Goal: Information Seeking & Learning: Check status

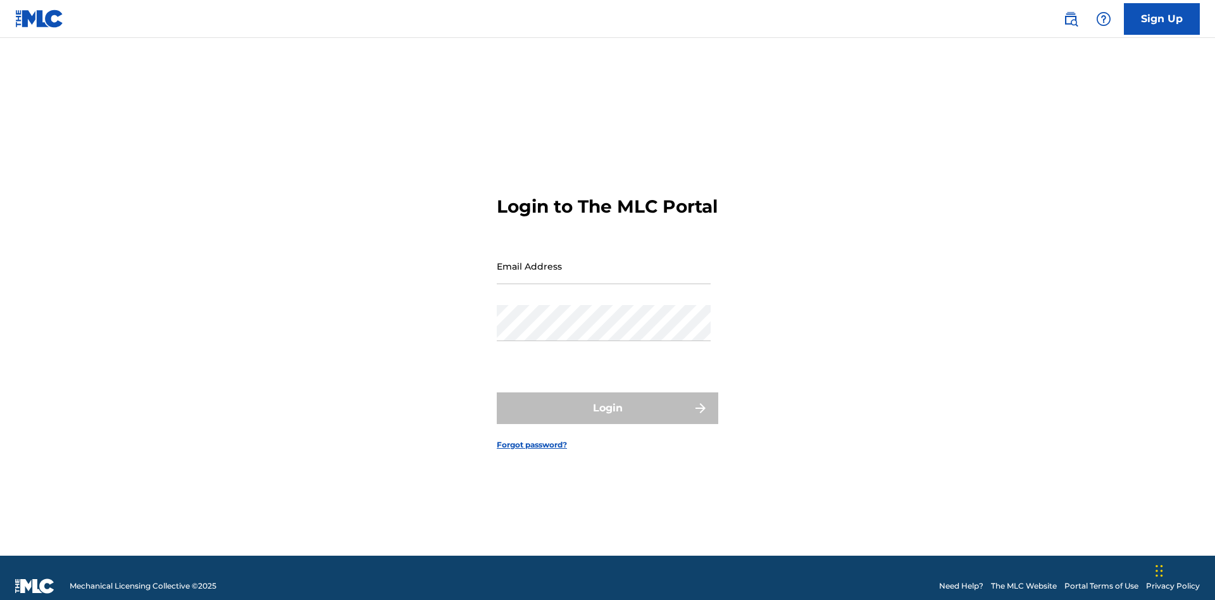
scroll to position [16, 0]
click at [604, 260] on input "Email Address" at bounding box center [604, 266] width 214 height 36
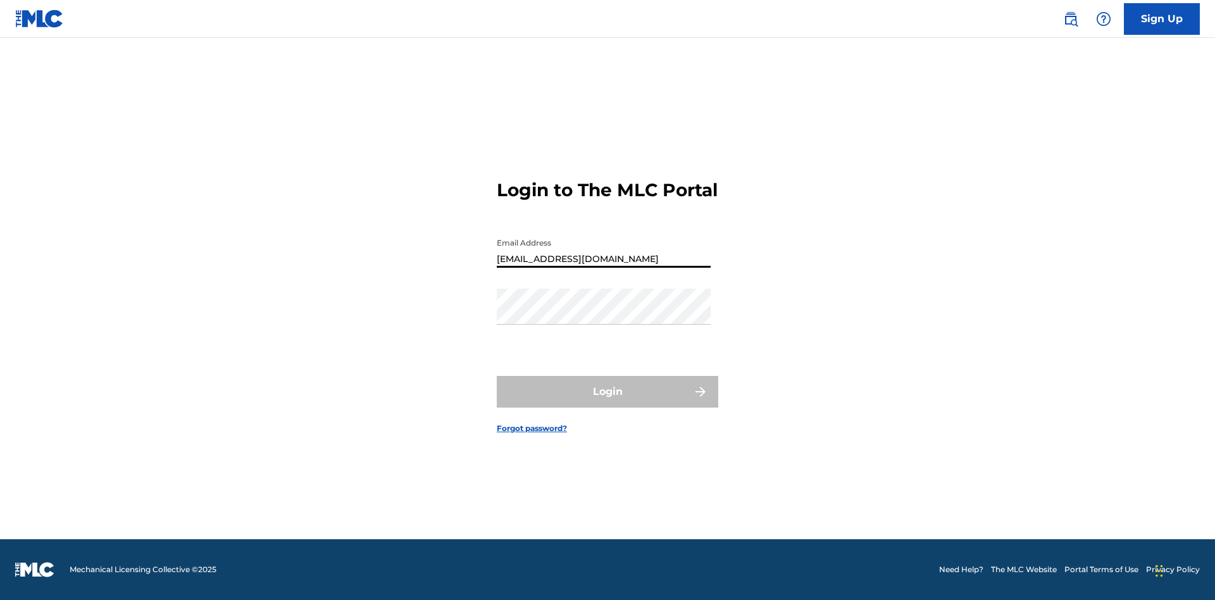
type input "Duke.McTesterson@gmail.com"
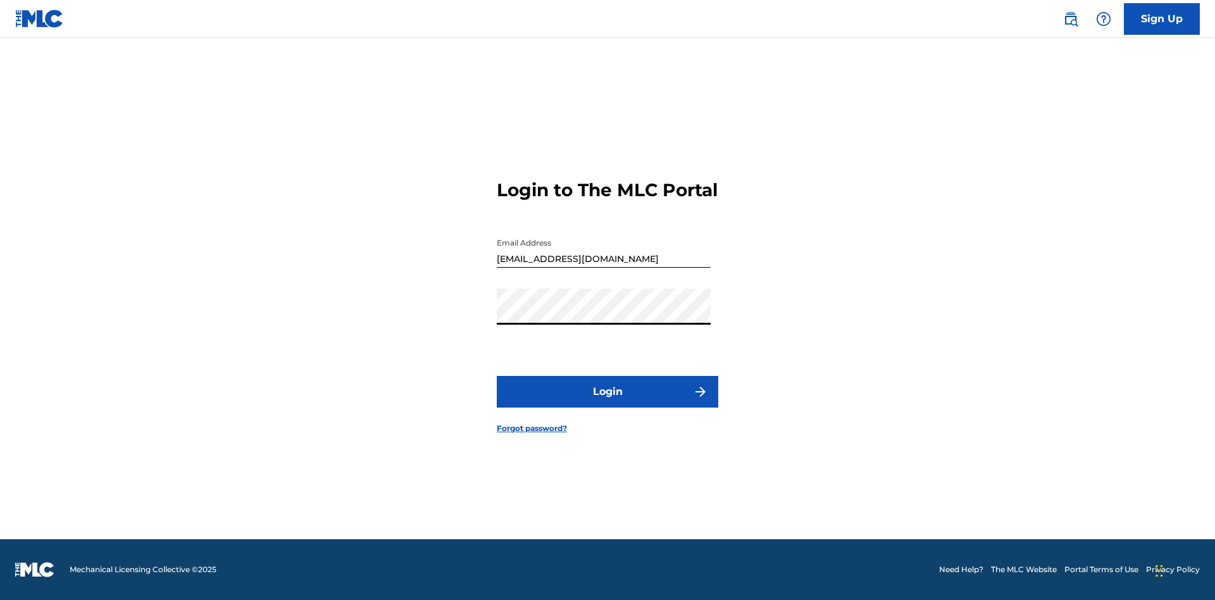
click at [607, 402] on button "Login" at bounding box center [607, 392] width 221 height 32
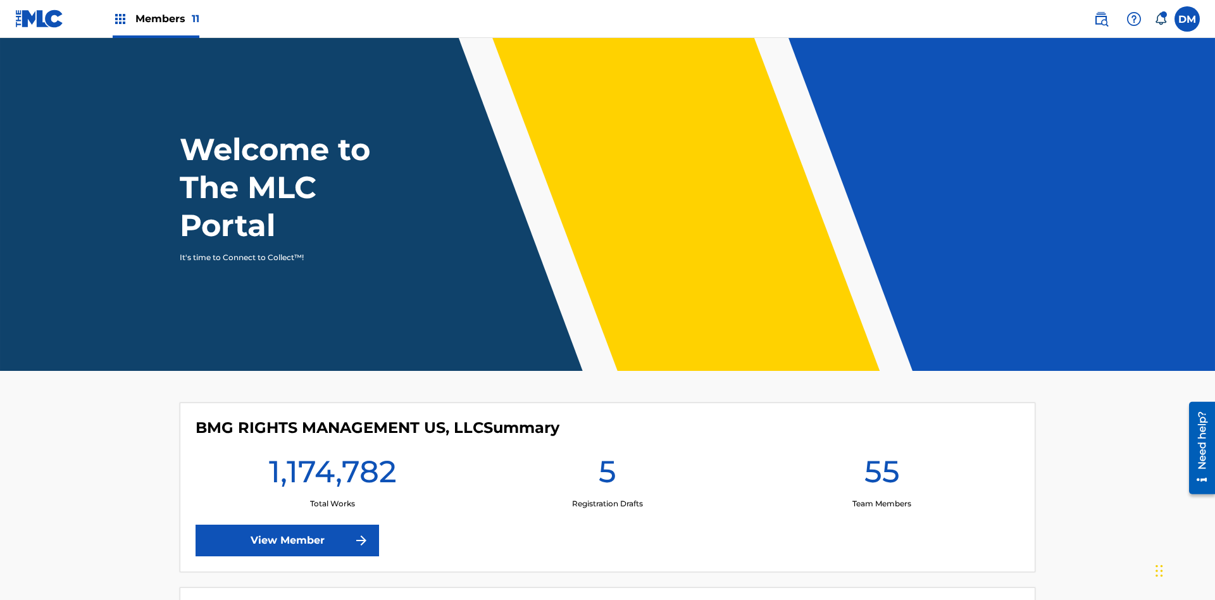
click at [156, 18] on span "Members 11" at bounding box center [167, 18] width 64 height 15
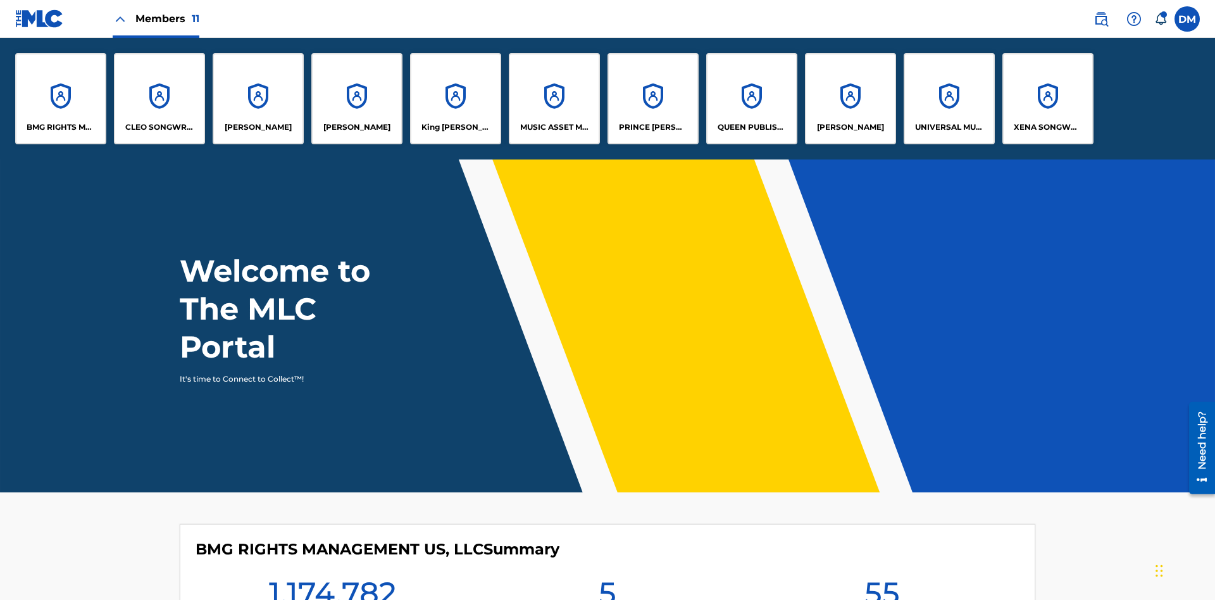
click at [949, 127] on p "UNIVERSAL MUSIC PUB GROUP" at bounding box center [949, 126] width 69 height 11
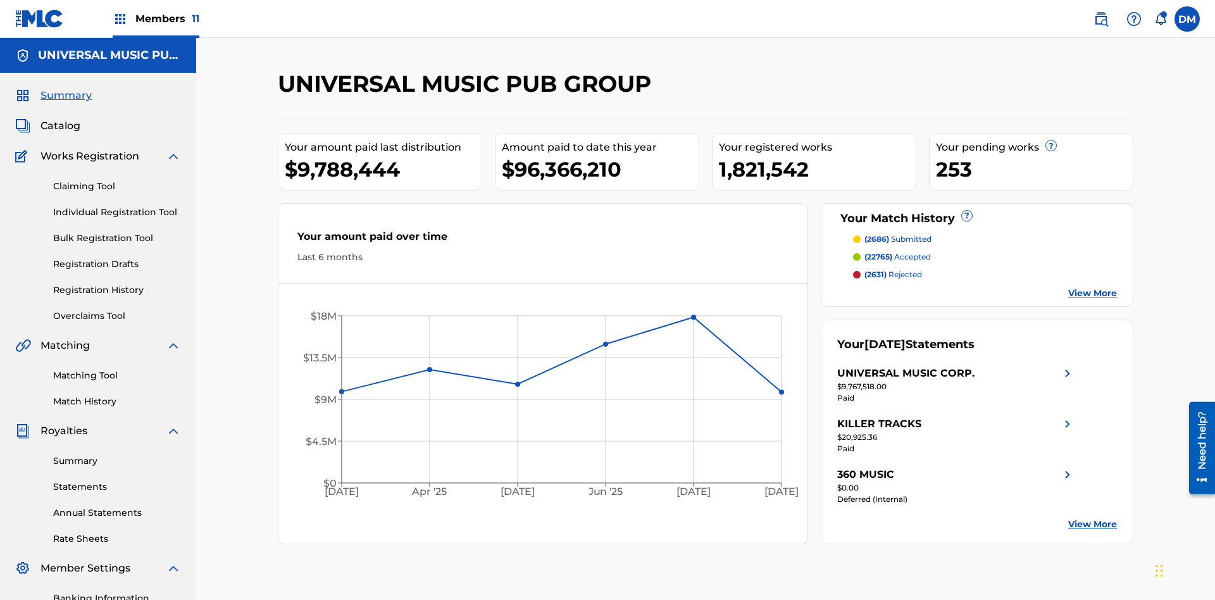
scroll to position [185, 0]
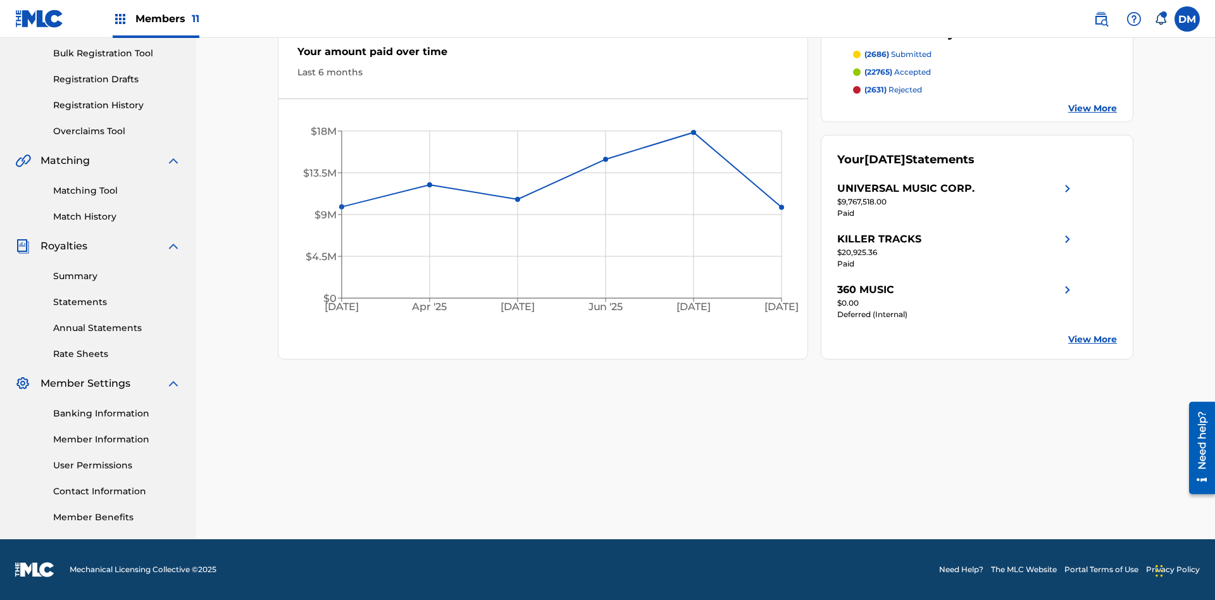
click at [117, 105] on link "Registration History" at bounding box center [117, 105] width 128 height 13
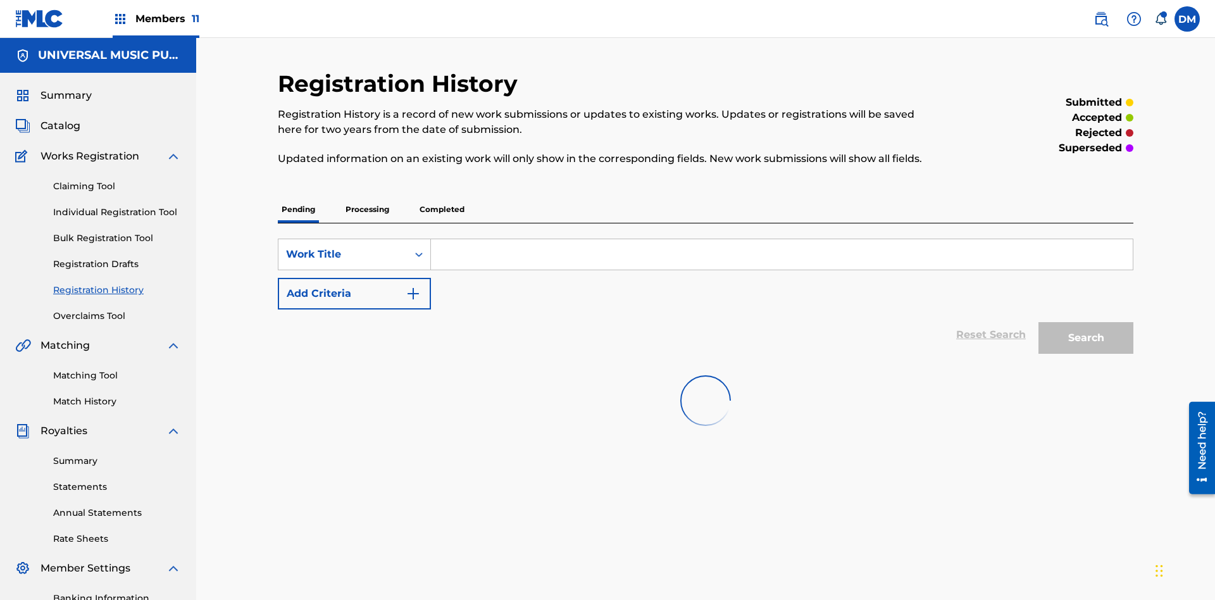
click at [442, 196] on p "Completed" at bounding box center [442, 209] width 53 height 27
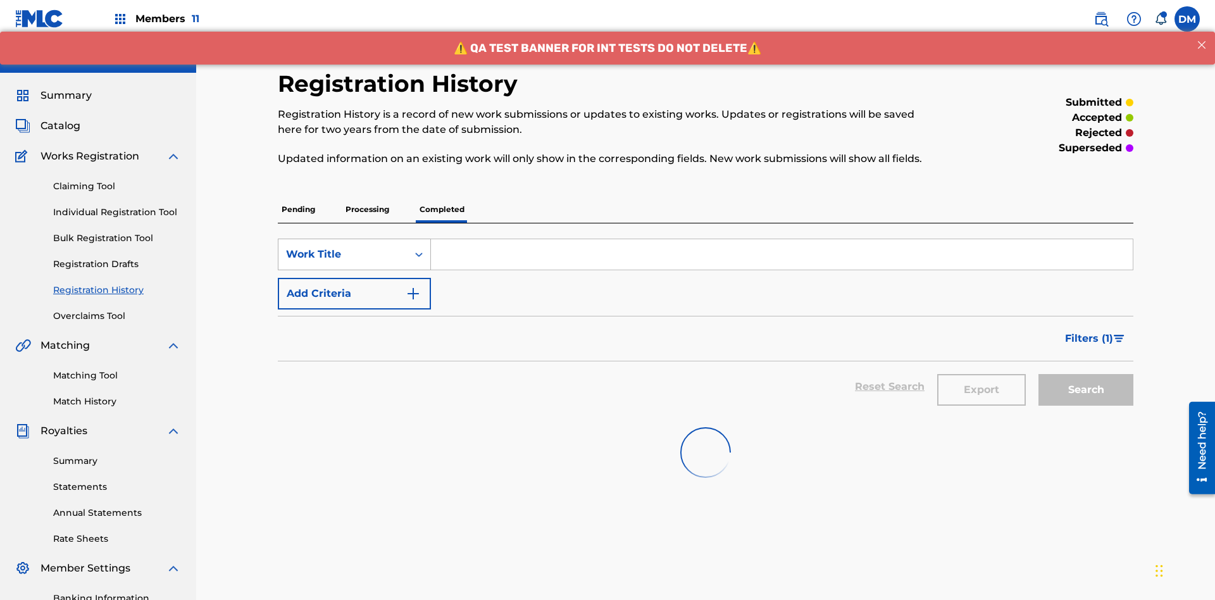
click at [343, 247] on div "Work Title" at bounding box center [343, 254] width 114 height 15
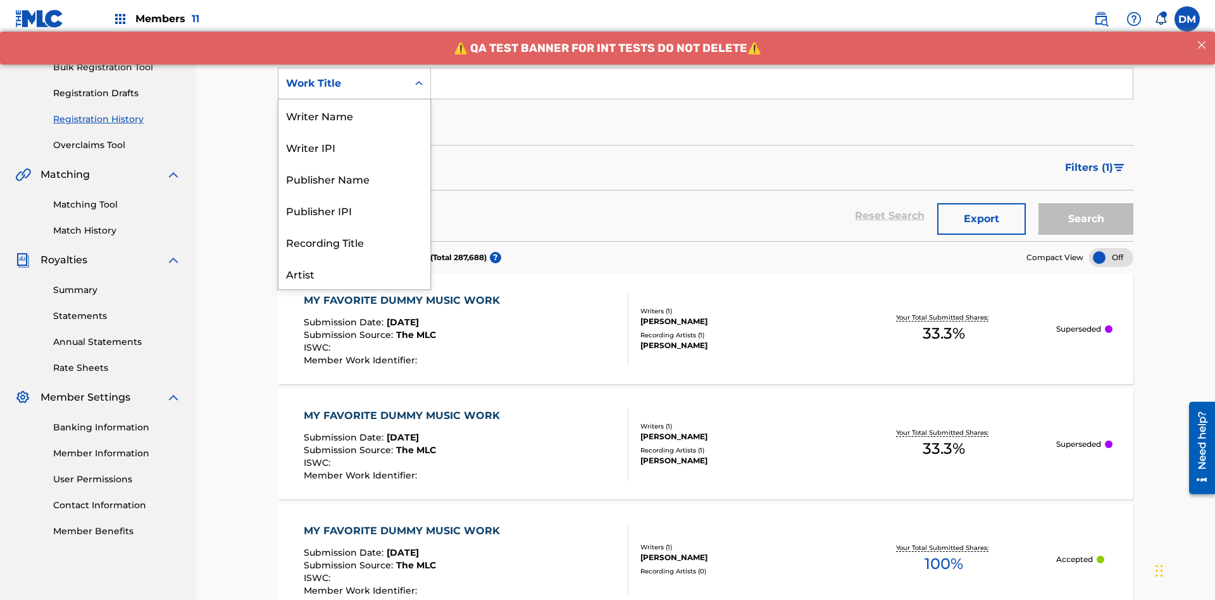
scroll to position [63, 0]
click at [354, 273] on div "Work Title" at bounding box center [354, 274] width 152 height 32
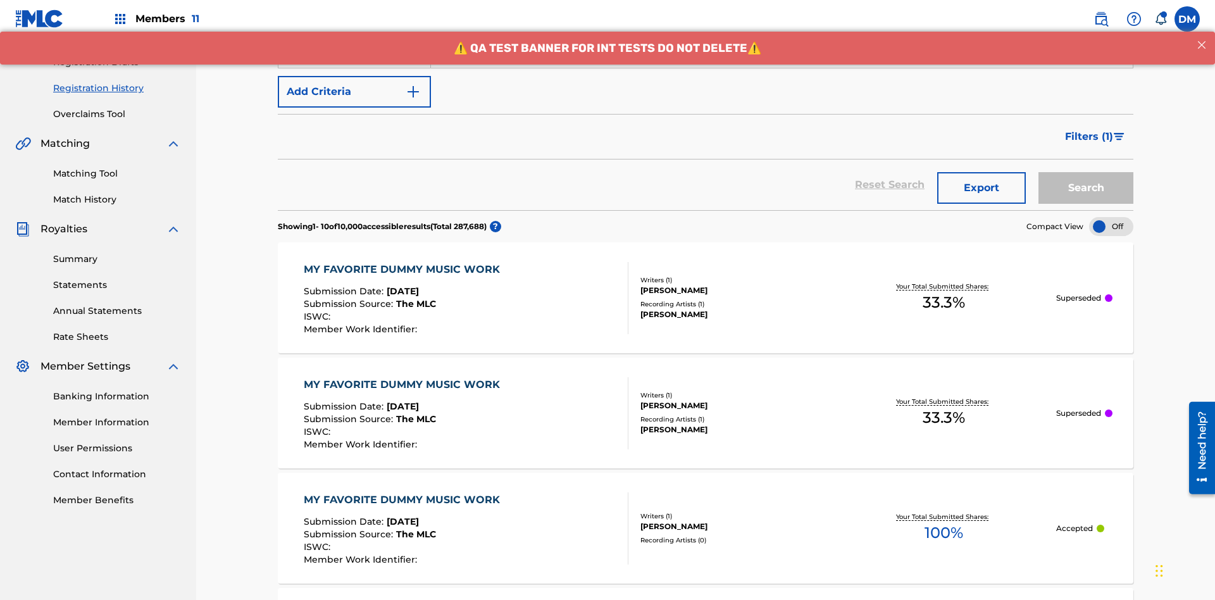
click at [354, 92] on button "Add Criteria" at bounding box center [354, 92] width 153 height 32
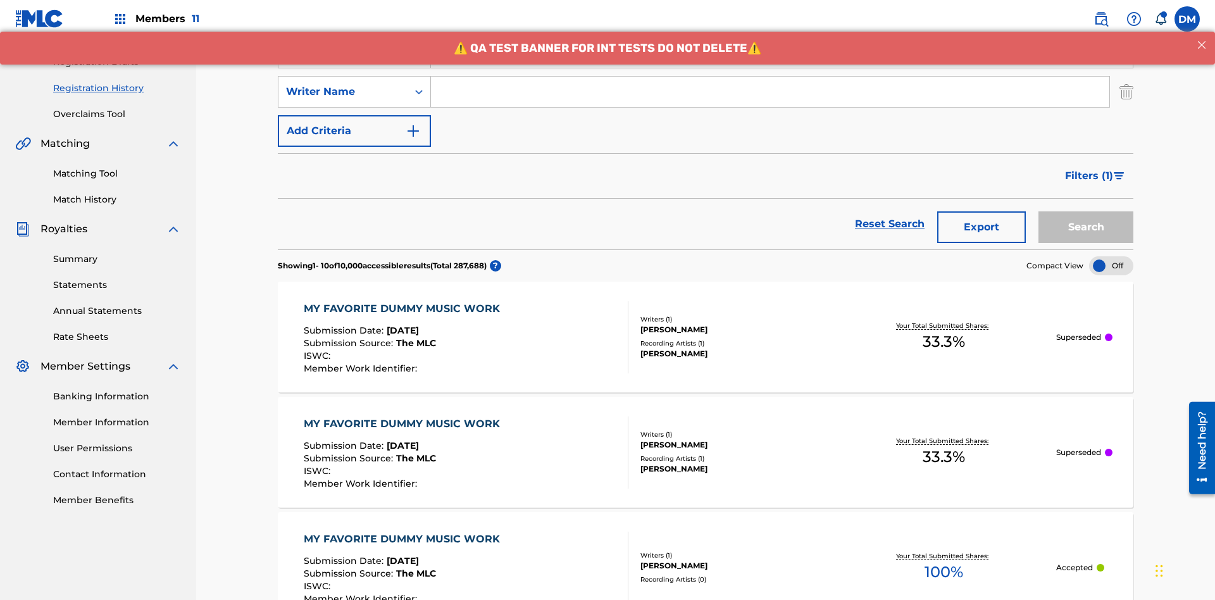
scroll to position [210, 0]
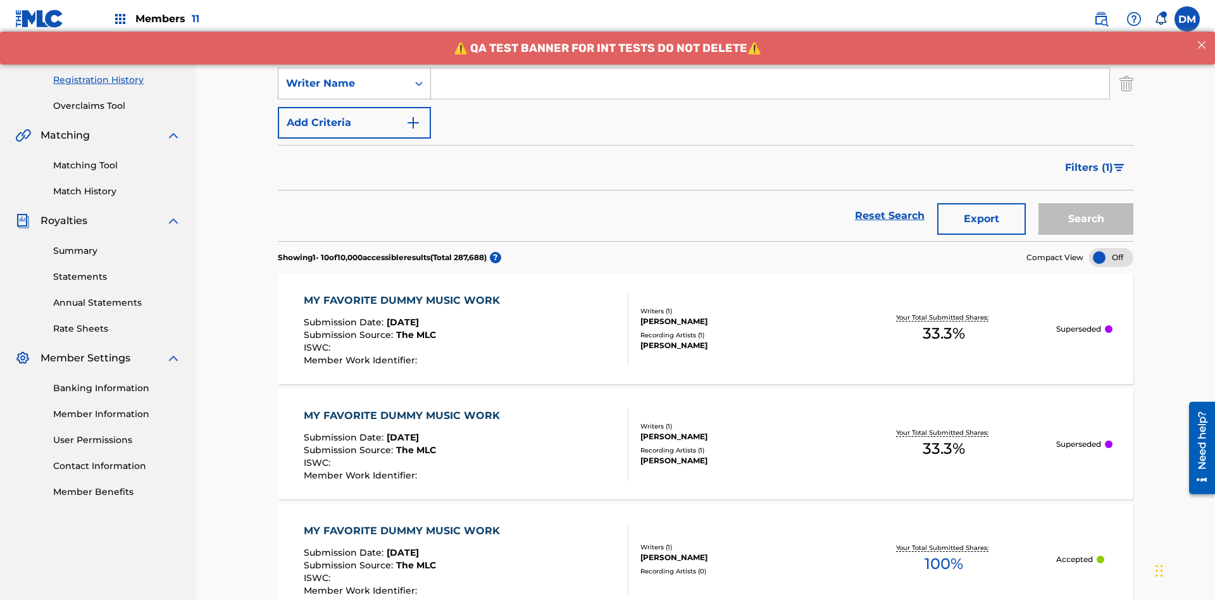
click at [343, 84] on div "Writer Name" at bounding box center [343, 83] width 114 height 15
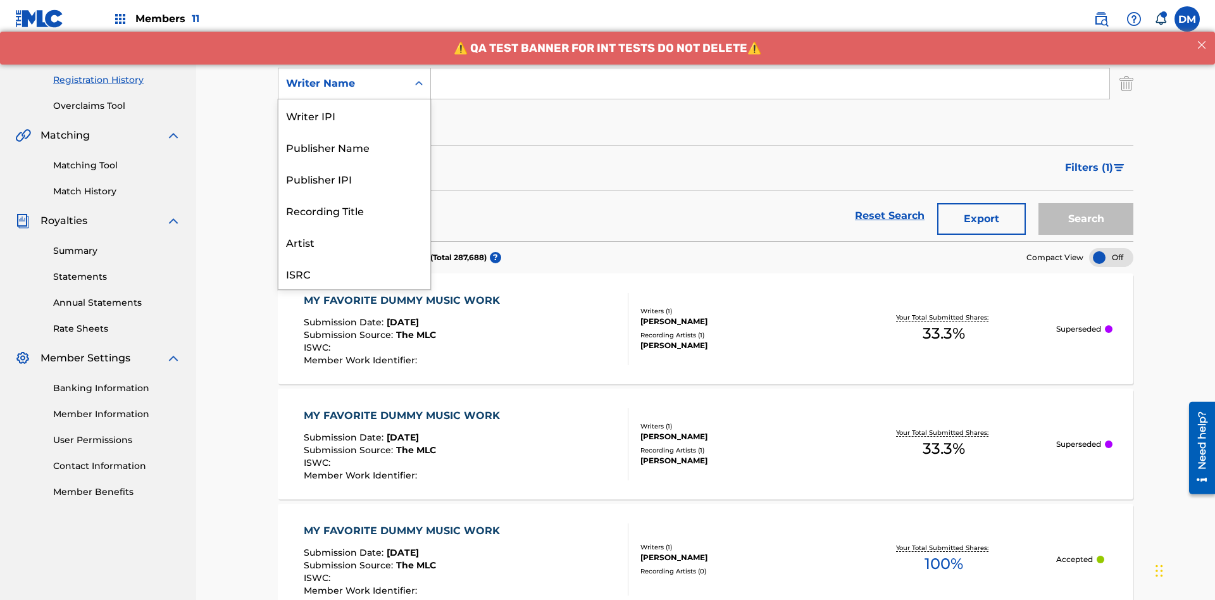
scroll to position [32, 0]
click at [354, 178] on div "Recording Title" at bounding box center [354, 179] width 152 height 32
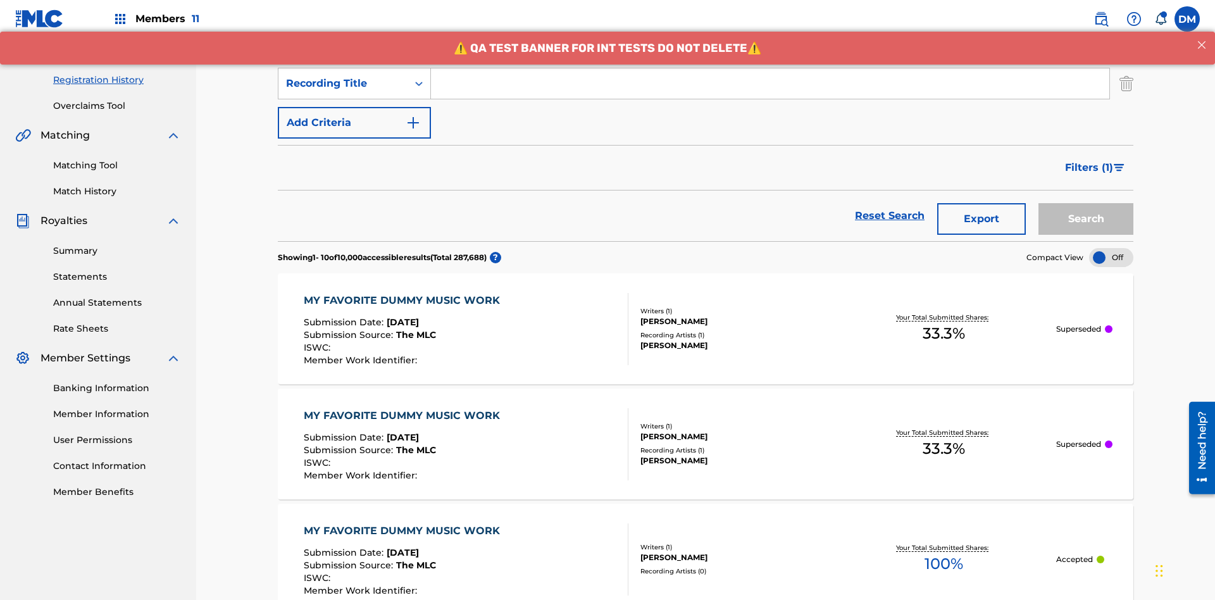
click at [354, 107] on button "Add Criteria" at bounding box center [354, 123] width 153 height 32
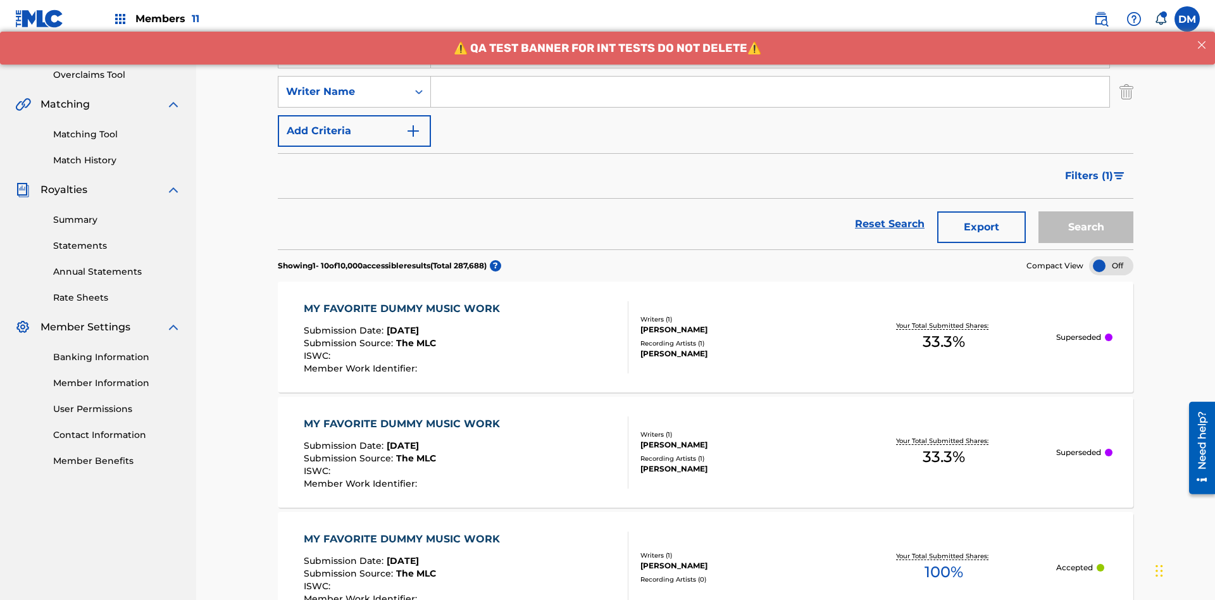
scroll to position [249, 0]
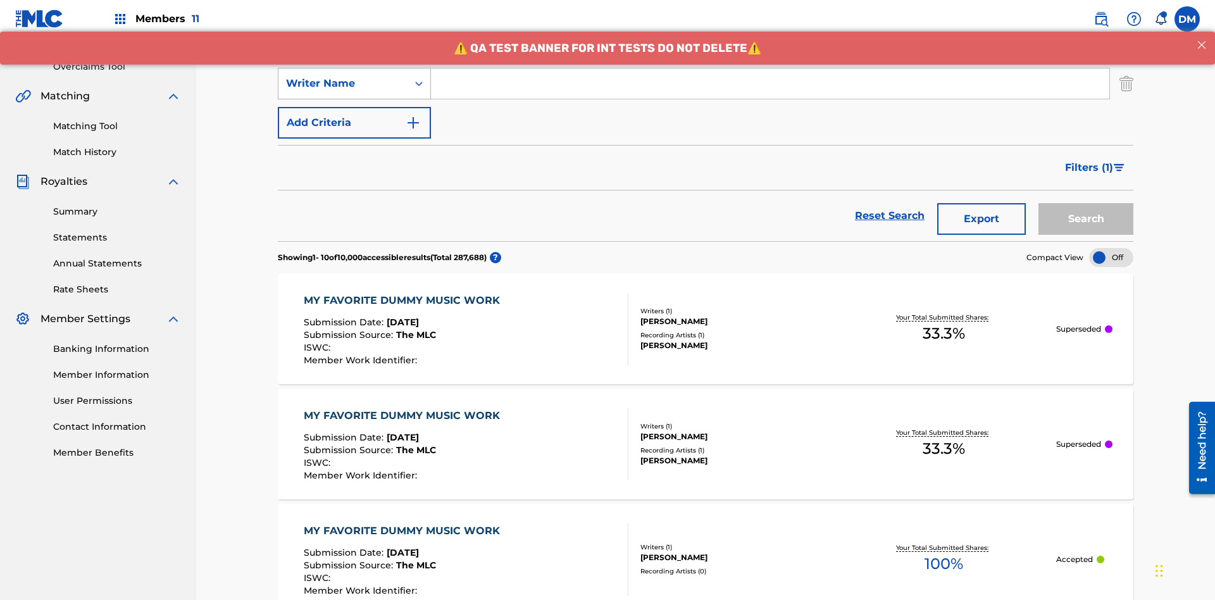
click at [343, 84] on div "Writer Name" at bounding box center [343, 83] width 114 height 15
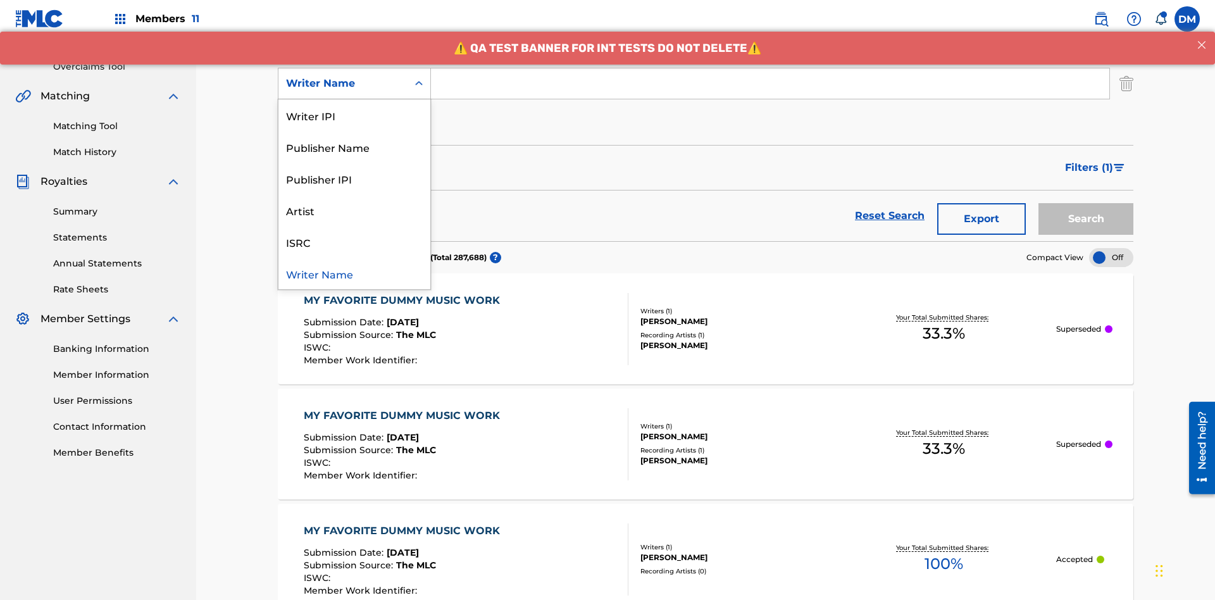
click at [354, 242] on div "ISRC" at bounding box center [354, 242] width 152 height 32
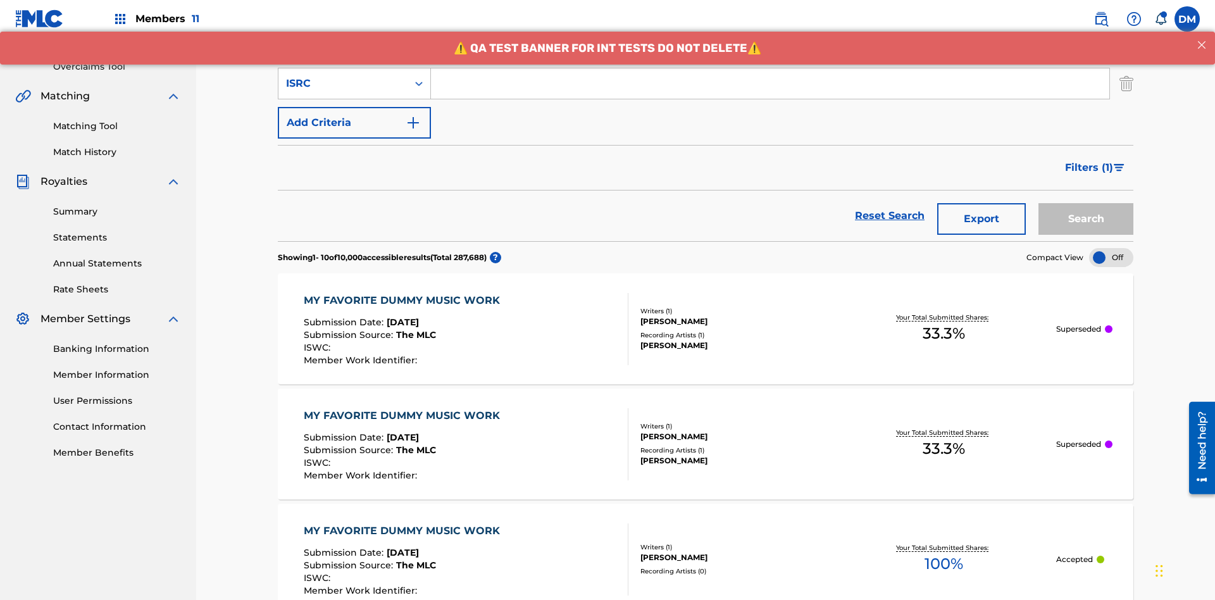
click at [354, 107] on button "Add Criteria" at bounding box center [354, 123] width 153 height 32
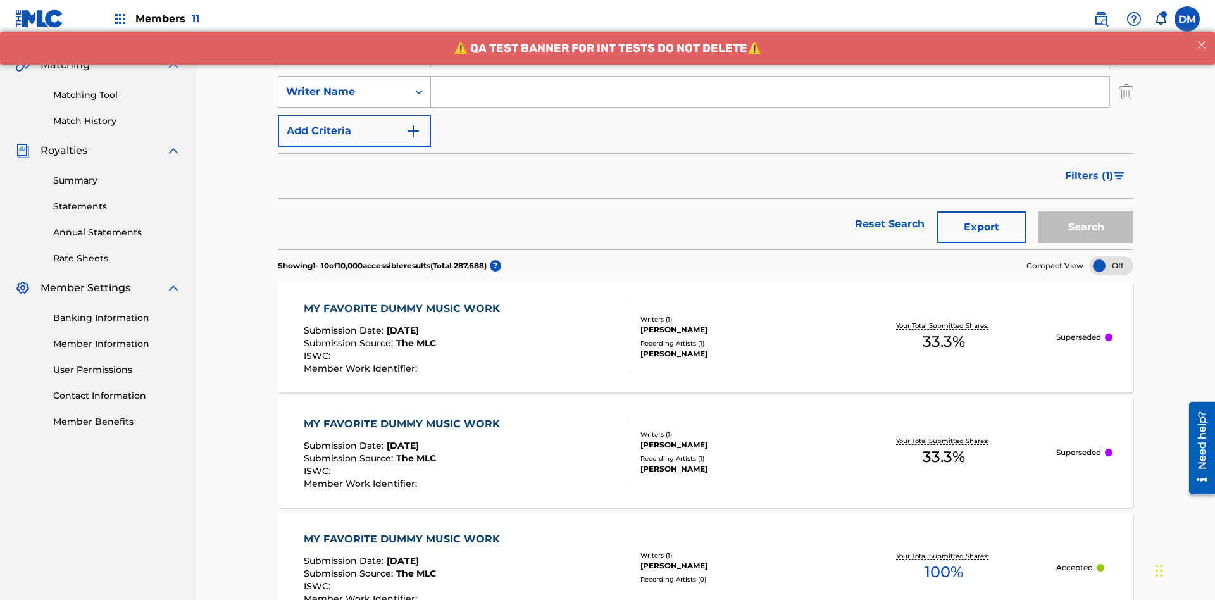
click at [343, 84] on div "Writer Name" at bounding box center [343, 91] width 114 height 15
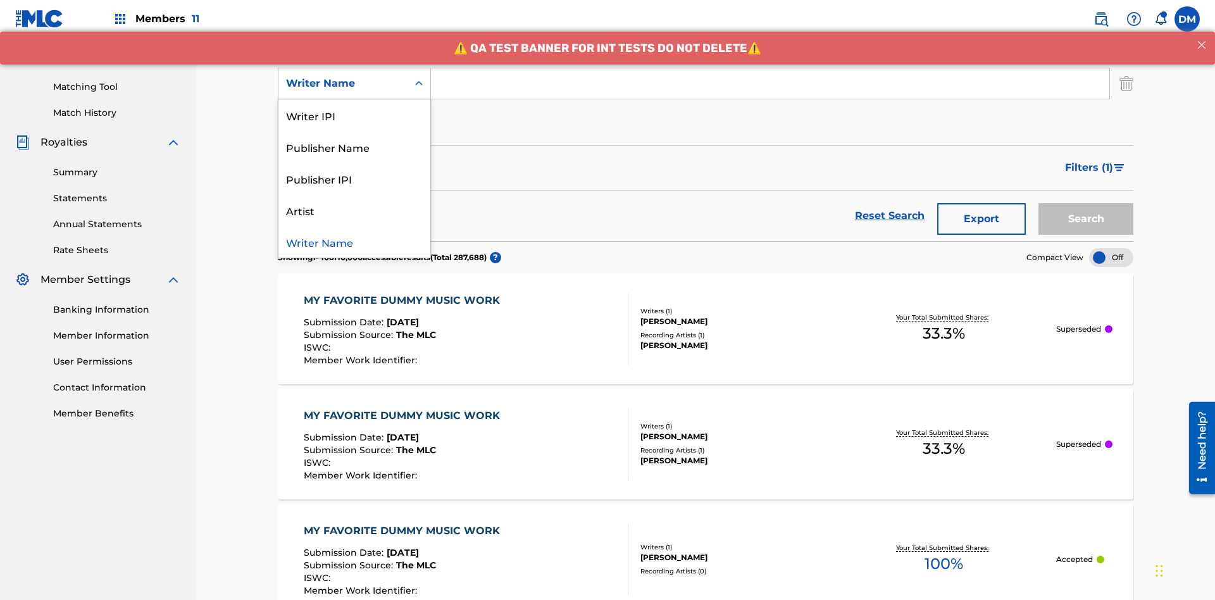
click at [354, 178] on div "Publisher IPI" at bounding box center [354, 179] width 152 height 32
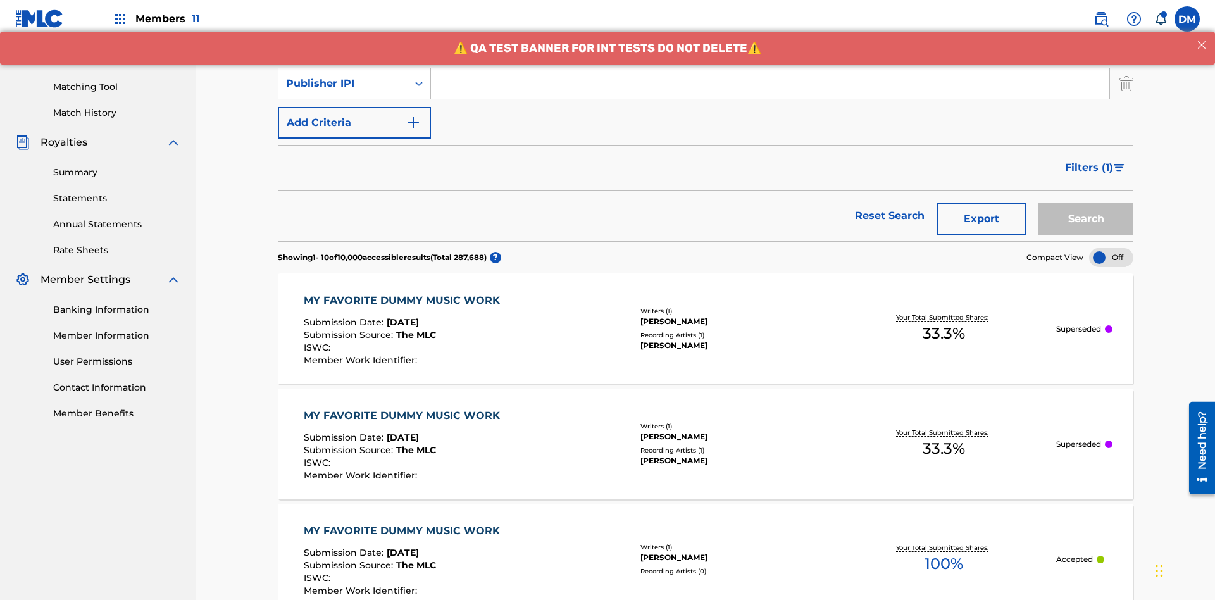
click at [354, 107] on button "Add Criteria" at bounding box center [354, 123] width 153 height 32
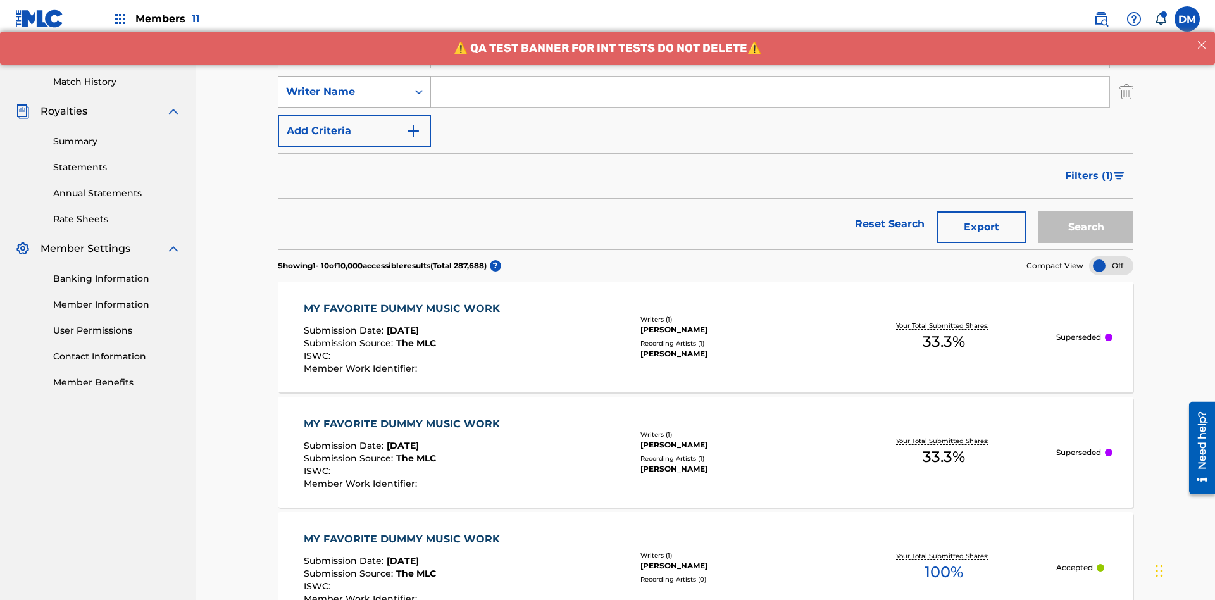
click at [343, 84] on div "Writer Name" at bounding box center [343, 91] width 114 height 15
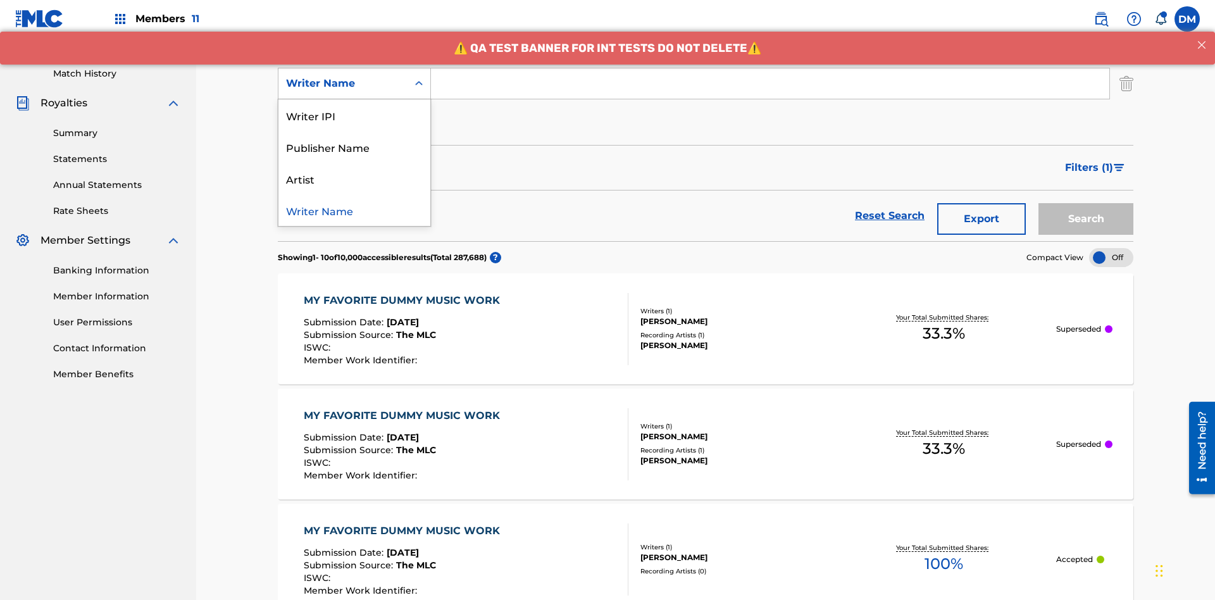
click at [354, 178] on div "Artist" at bounding box center [354, 179] width 152 height 32
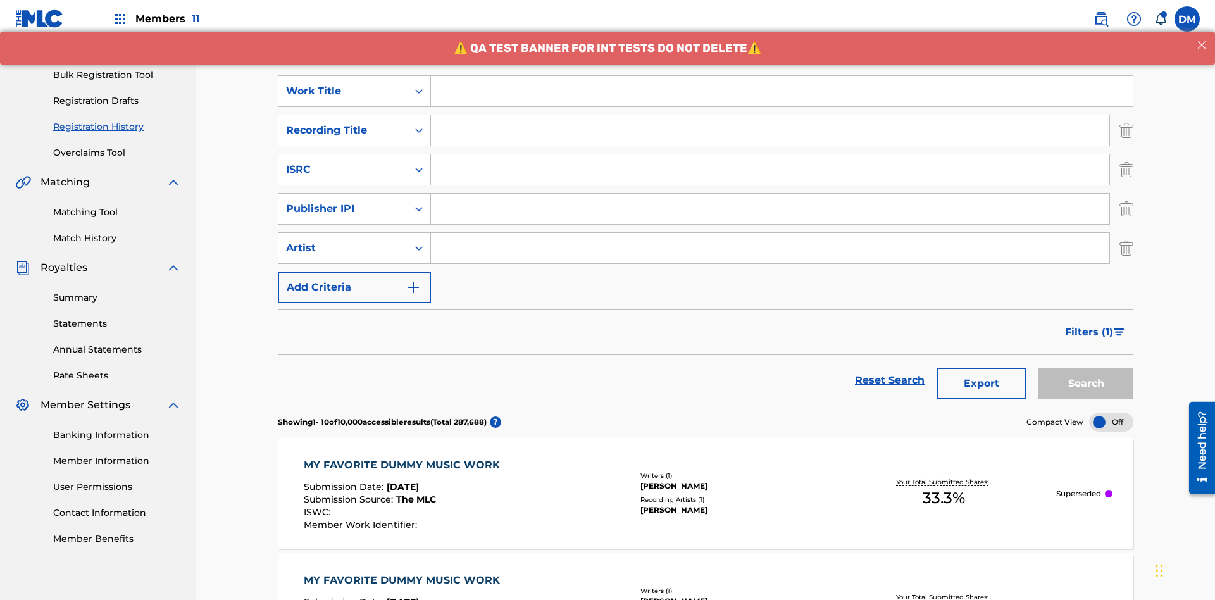
click at [781, 91] on input "Search Form" at bounding box center [782, 91] width 702 height 30
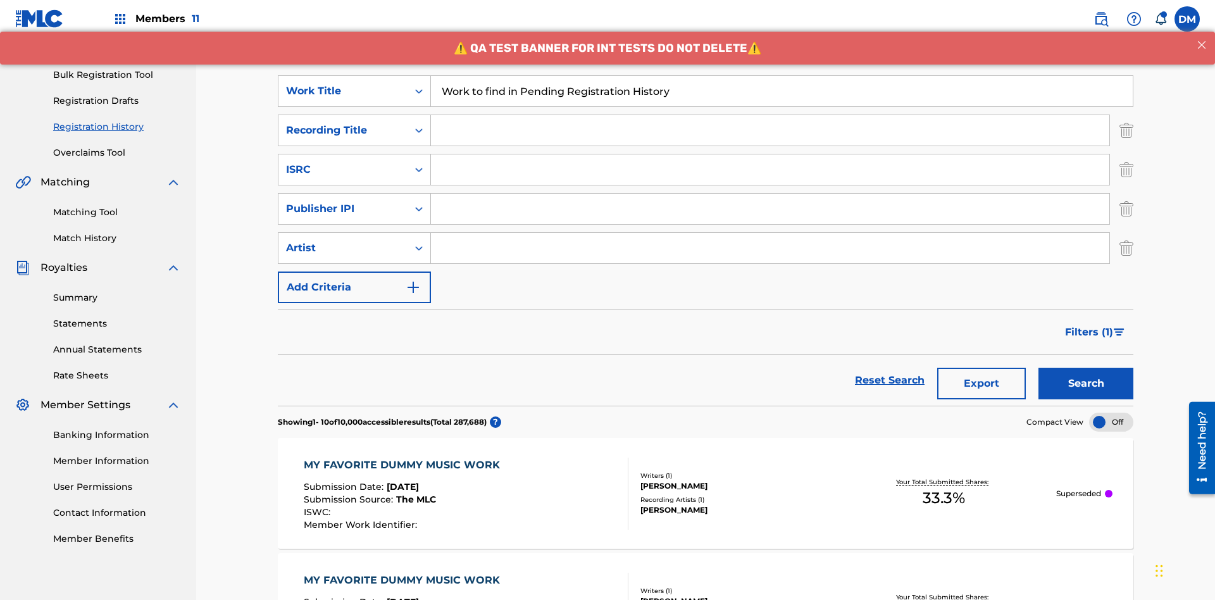
type input "Work to find in Pending Registration History"
click at [770, 115] on input "Search Form" at bounding box center [770, 130] width 678 height 30
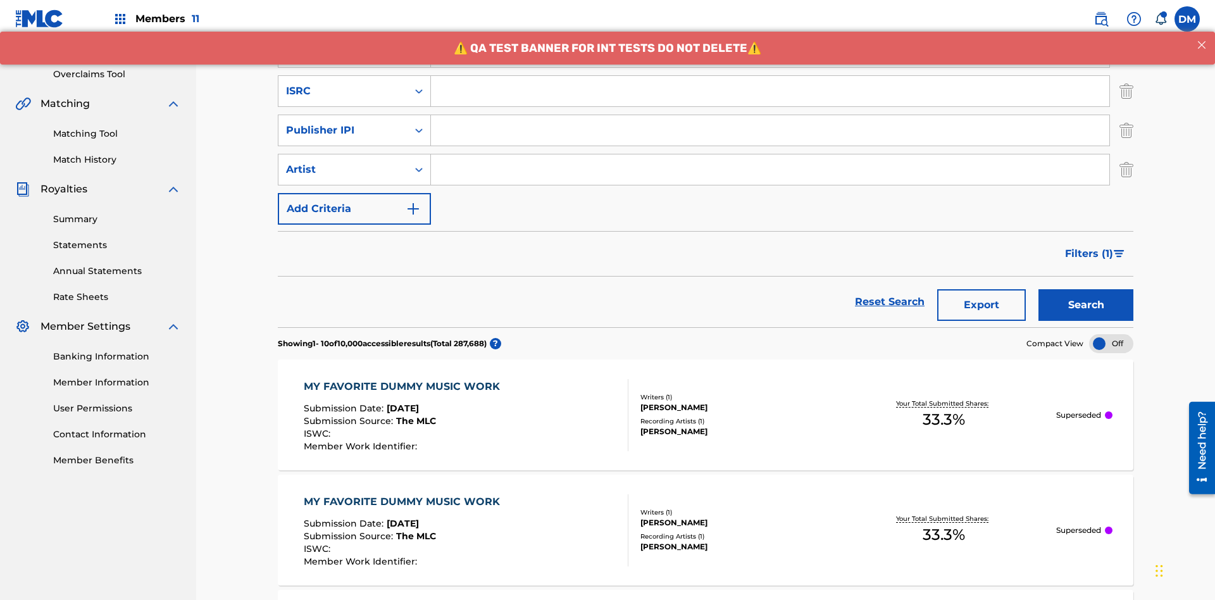
type input "Best Song Ever"
click at [770, 91] on input "Search Form" at bounding box center [770, 91] width 678 height 30
type input "AA3123123123"
click at [770, 115] on input "Search Form" at bounding box center [770, 130] width 678 height 30
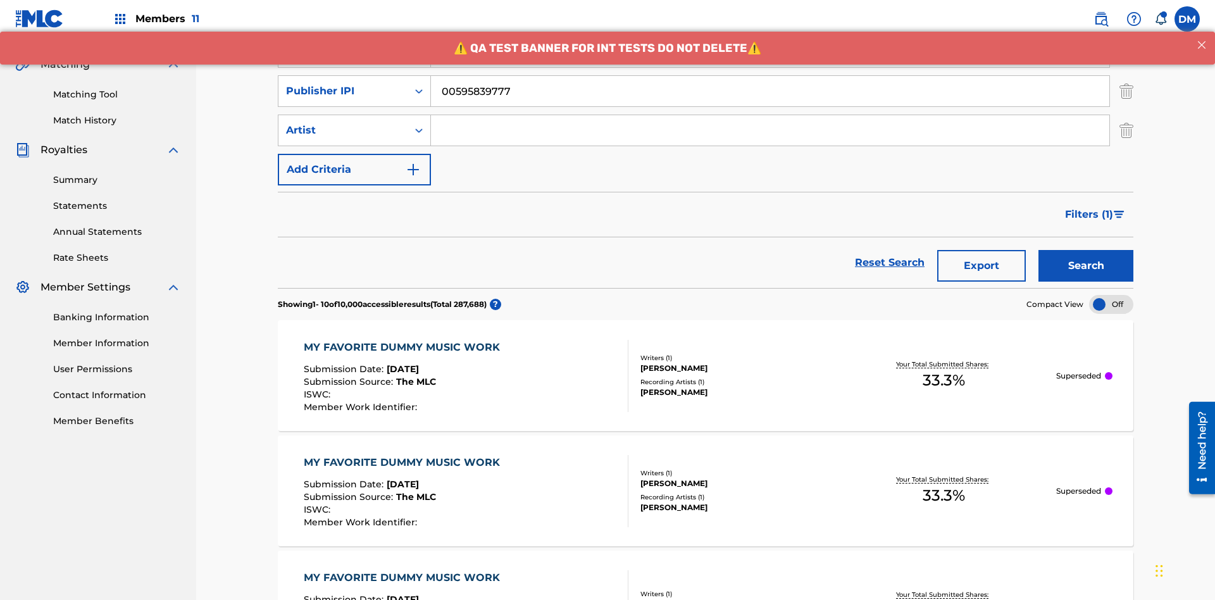
type input "00595839777"
click at [770, 115] on input "Search Form" at bounding box center [770, 130] width 678 height 30
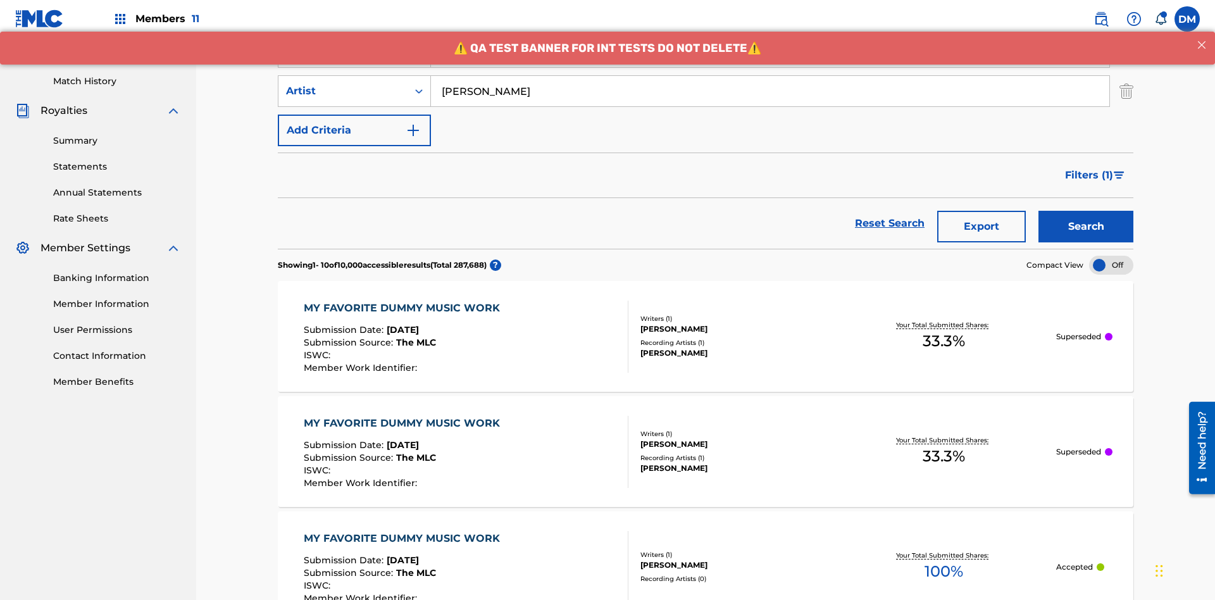
type input "Joe Lewis"
click at [1086, 211] on button "Search" at bounding box center [1085, 227] width 95 height 32
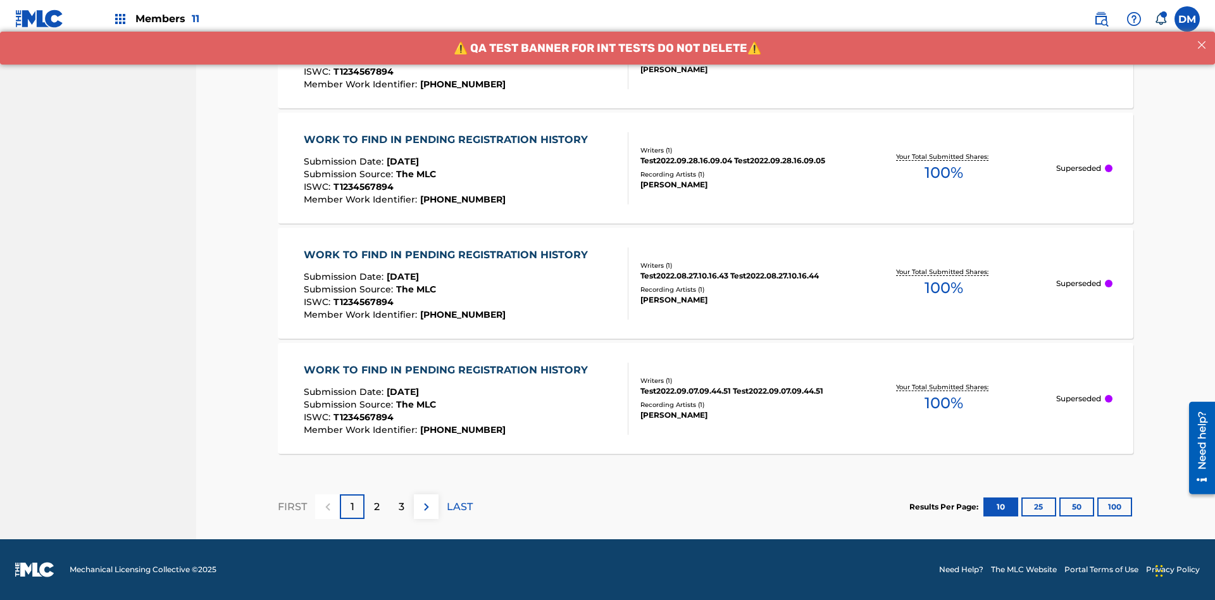
click at [1097, 506] on button "100" at bounding box center [1114, 506] width 35 height 19
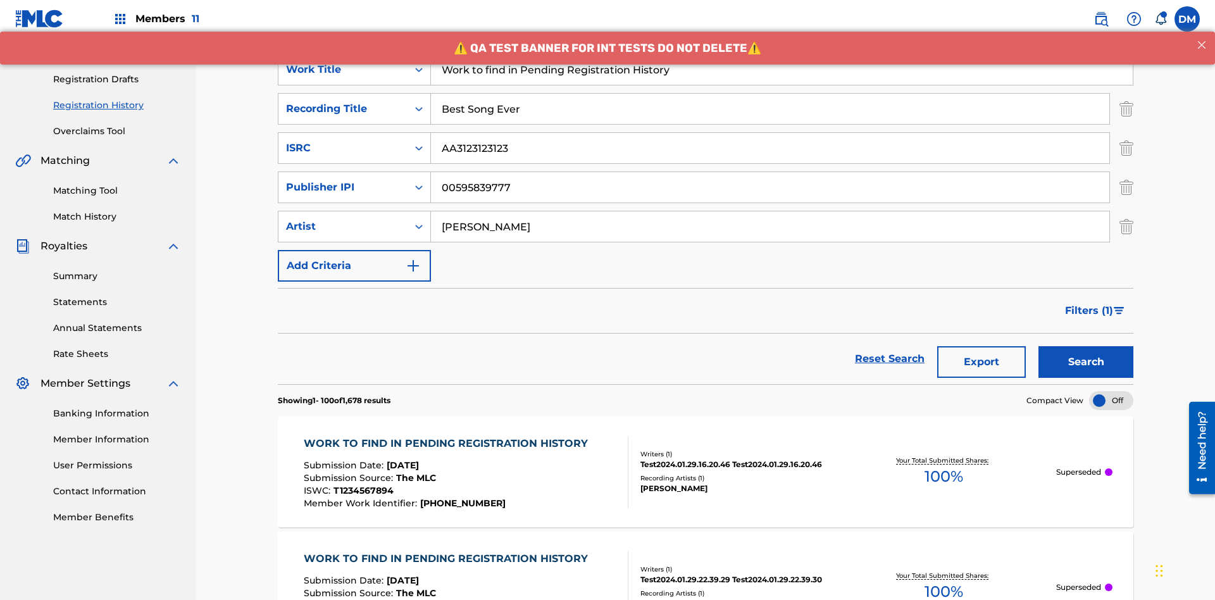
scroll to position [500, 0]
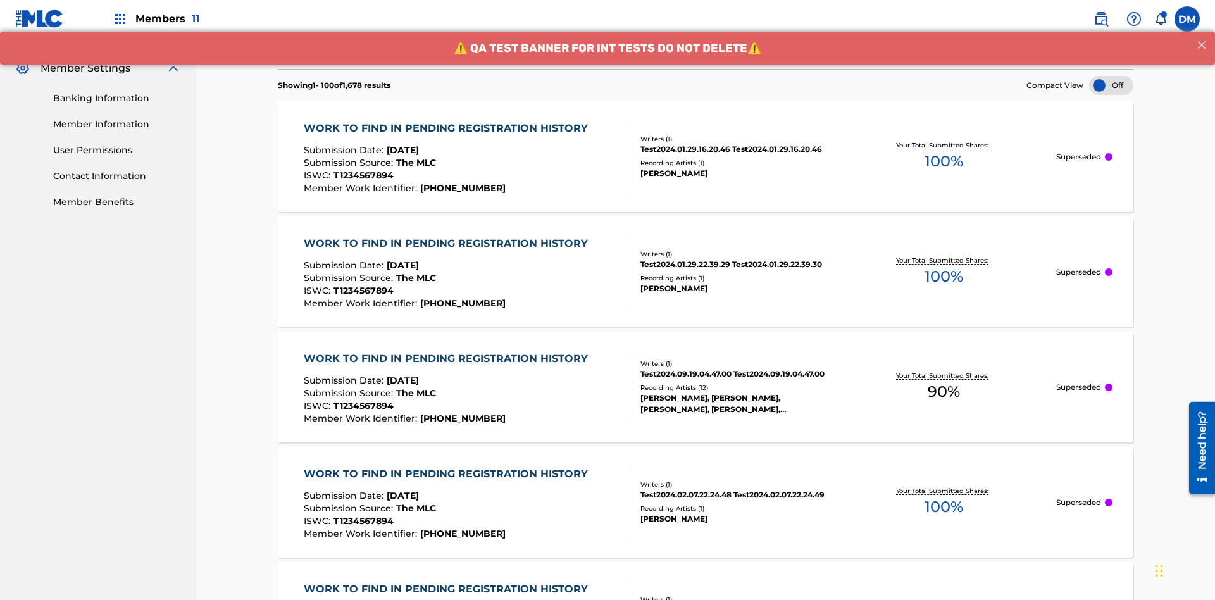
click at [943, 380] on span "90 %" at bounding box center [944, 391] width 32 height 23
